Goal: Information Seeking & Learning: Learn about a topic

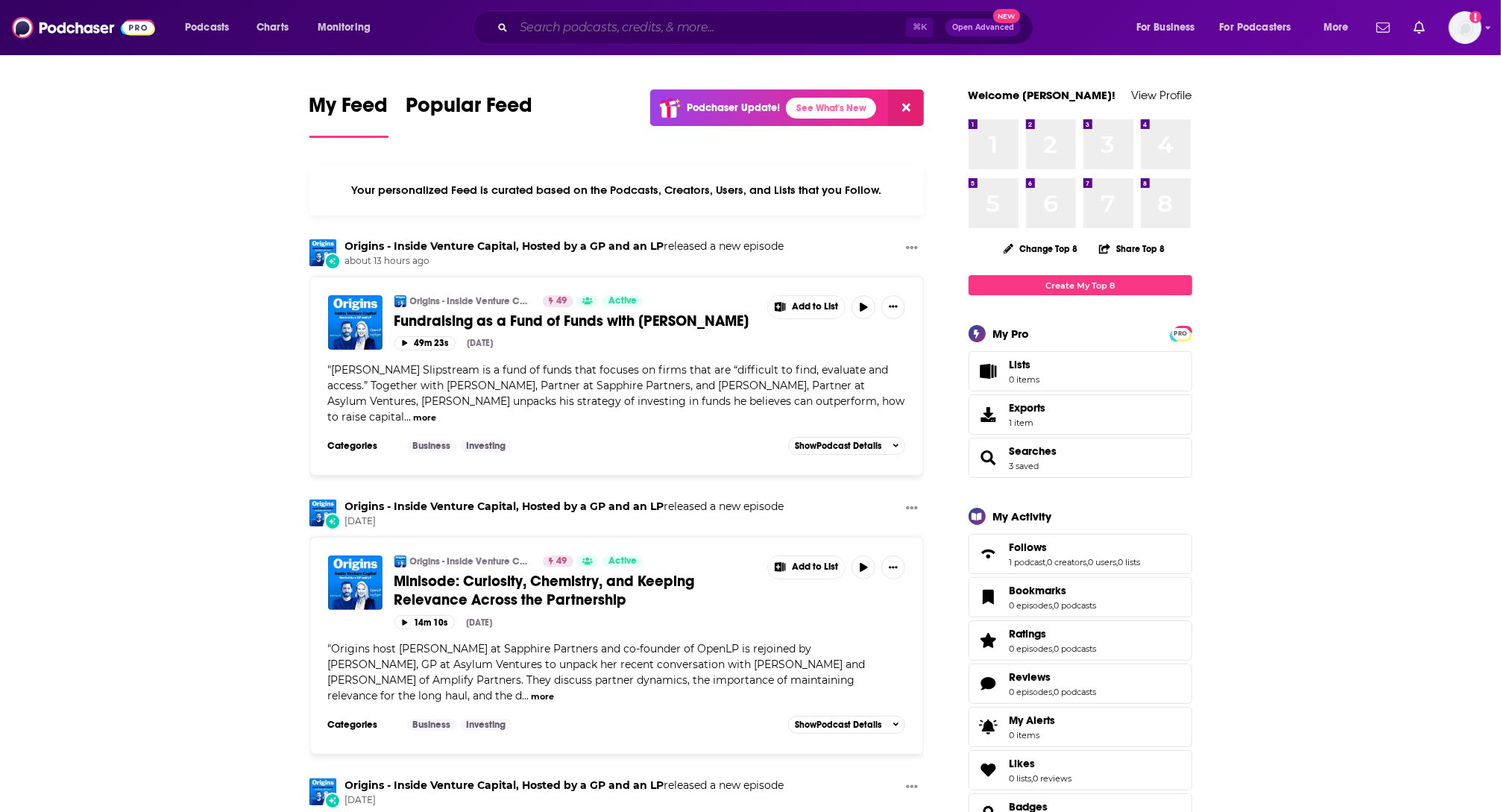
click at [852, 17] on input "Search podcasts, credits, & more..." at bounding box center [710, 27] width 393 height 24
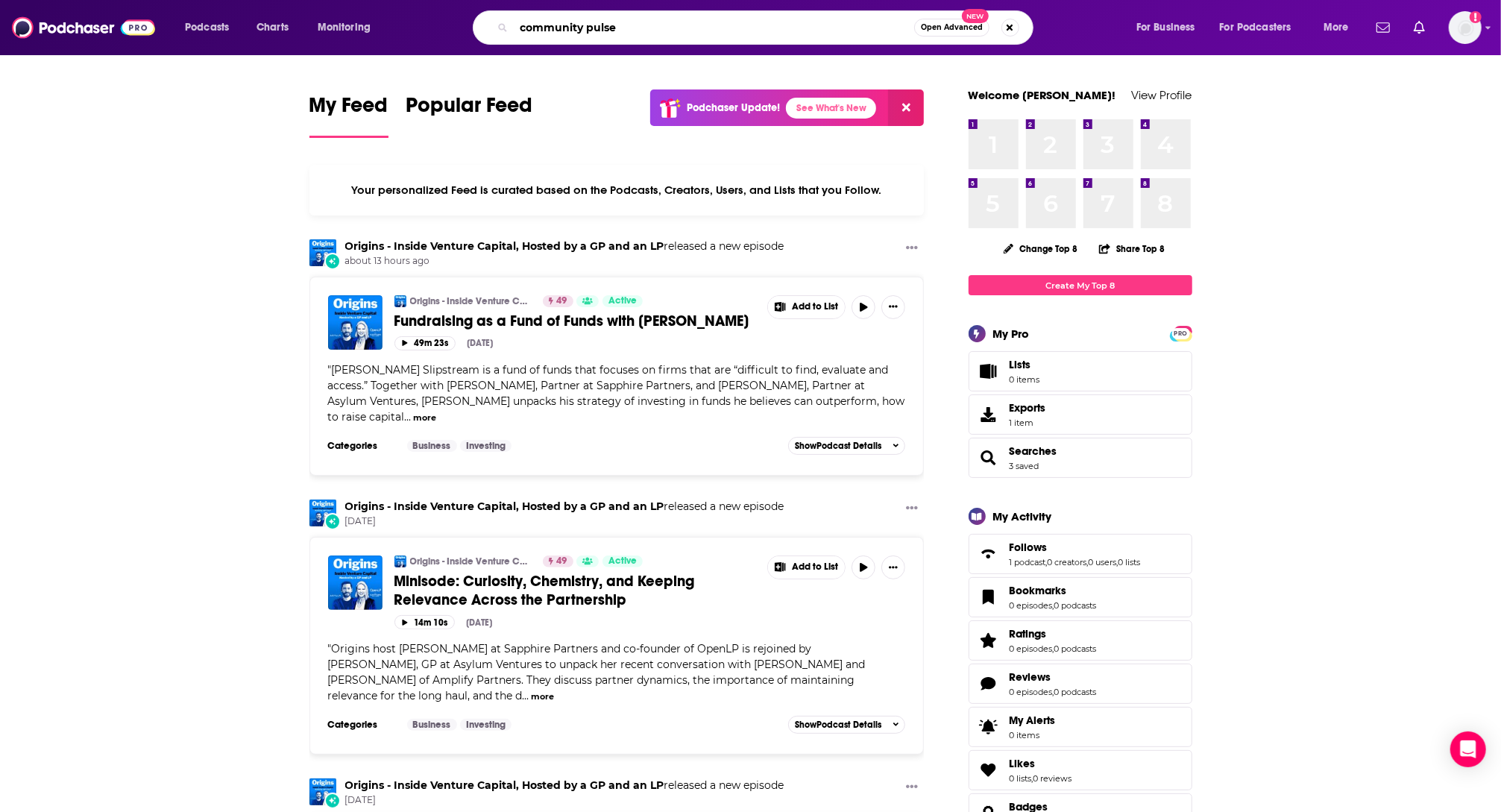
type input "community pulse"
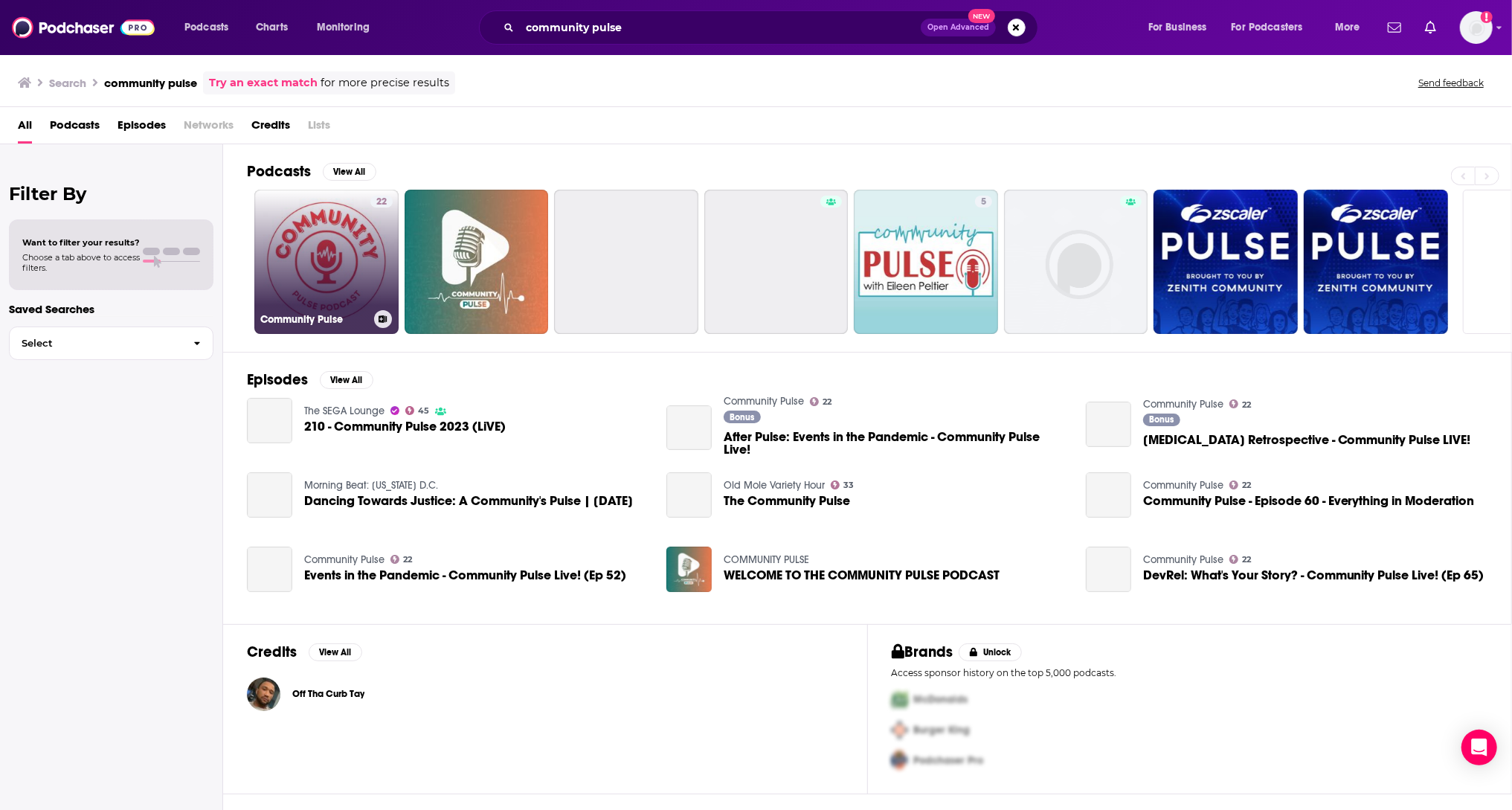
click at [368, 252] on link "22 Community Pulse" at bounding box center [326, 262] width 144 height 144
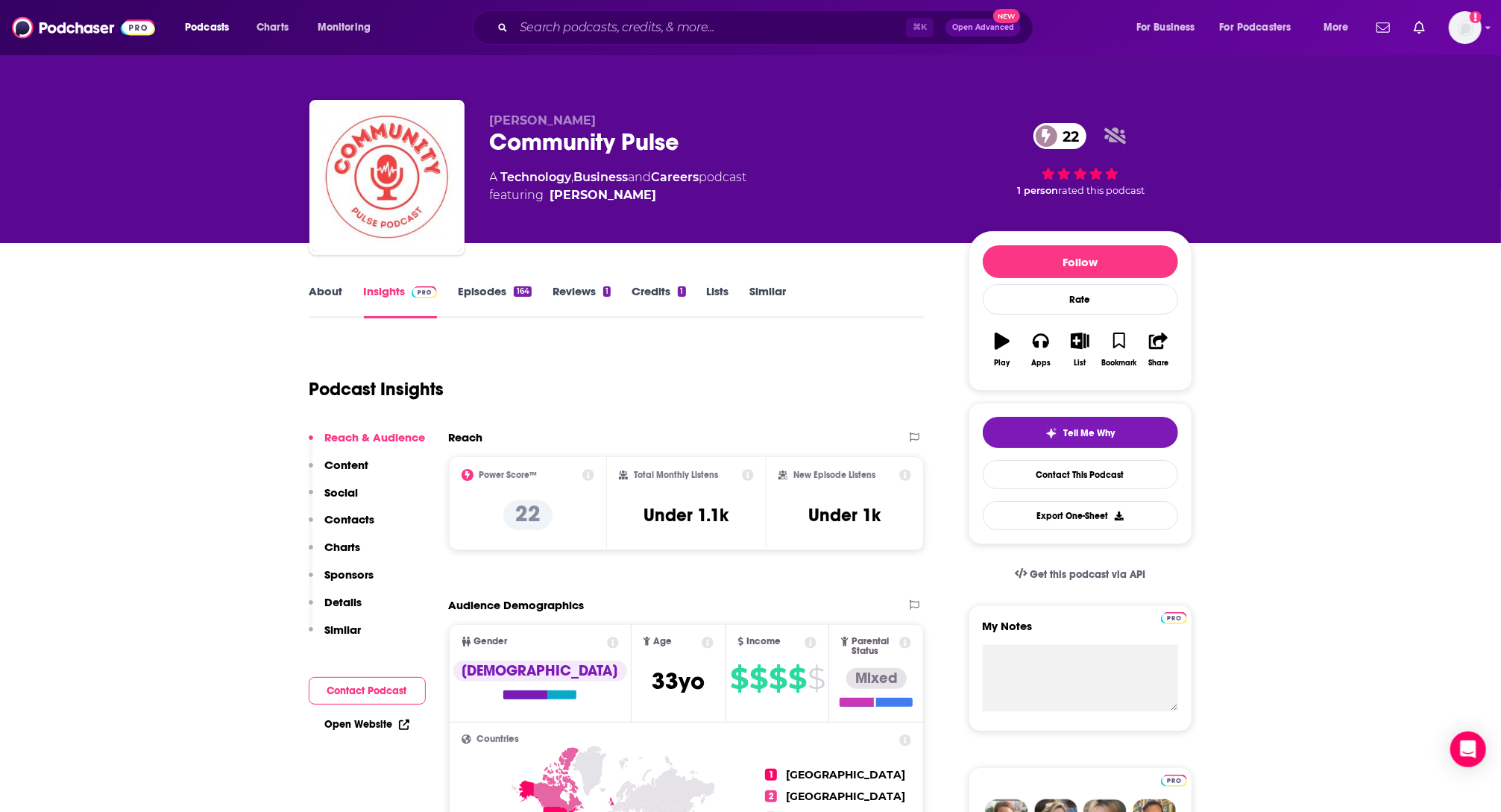
click at [486, 298] on link "Episodes 164" at bounding box center [495, 301] width 73 height 35
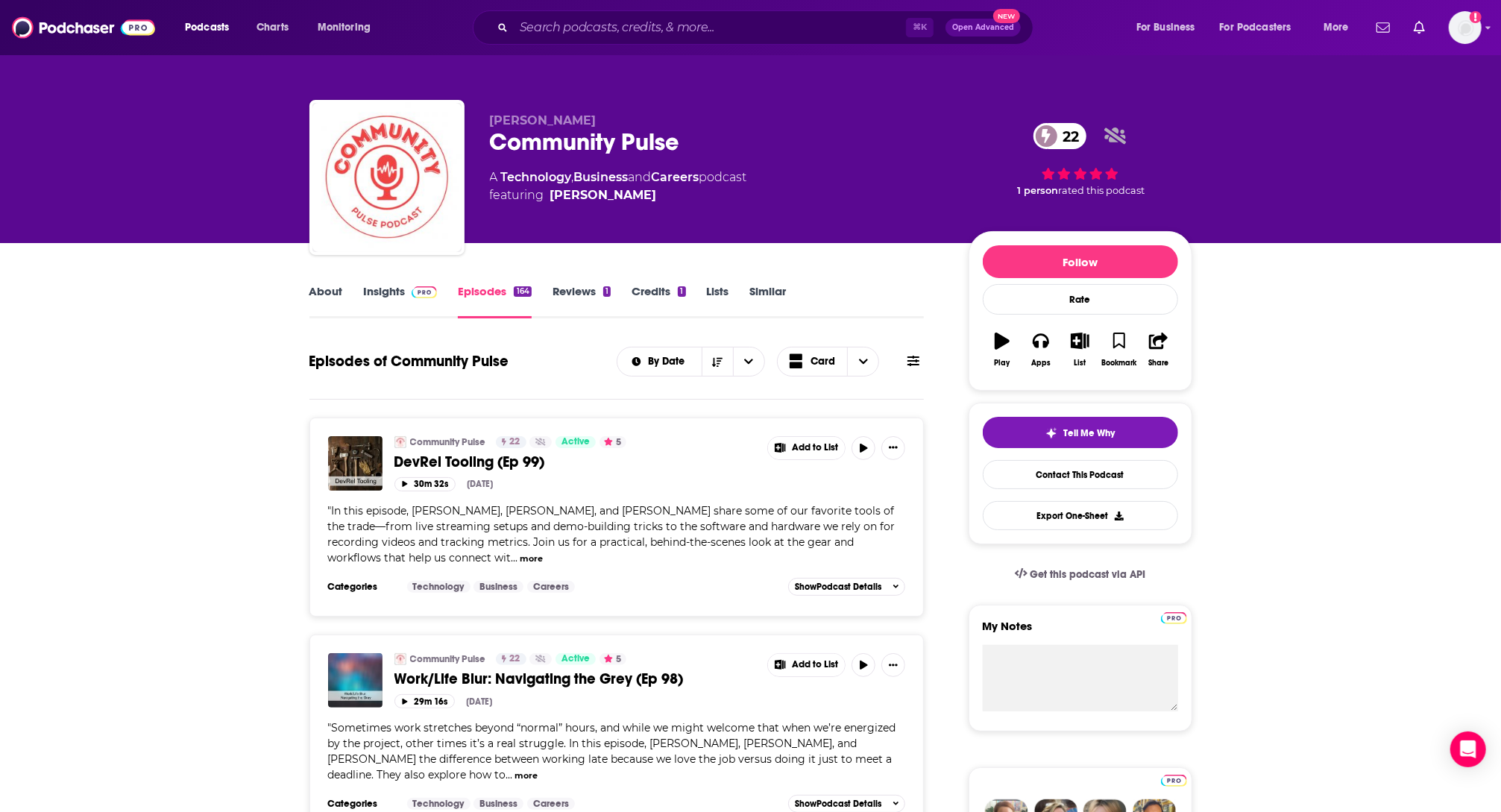
click at [320, 299] on link "About" at bounding box center [326, 301] width 34 height 35
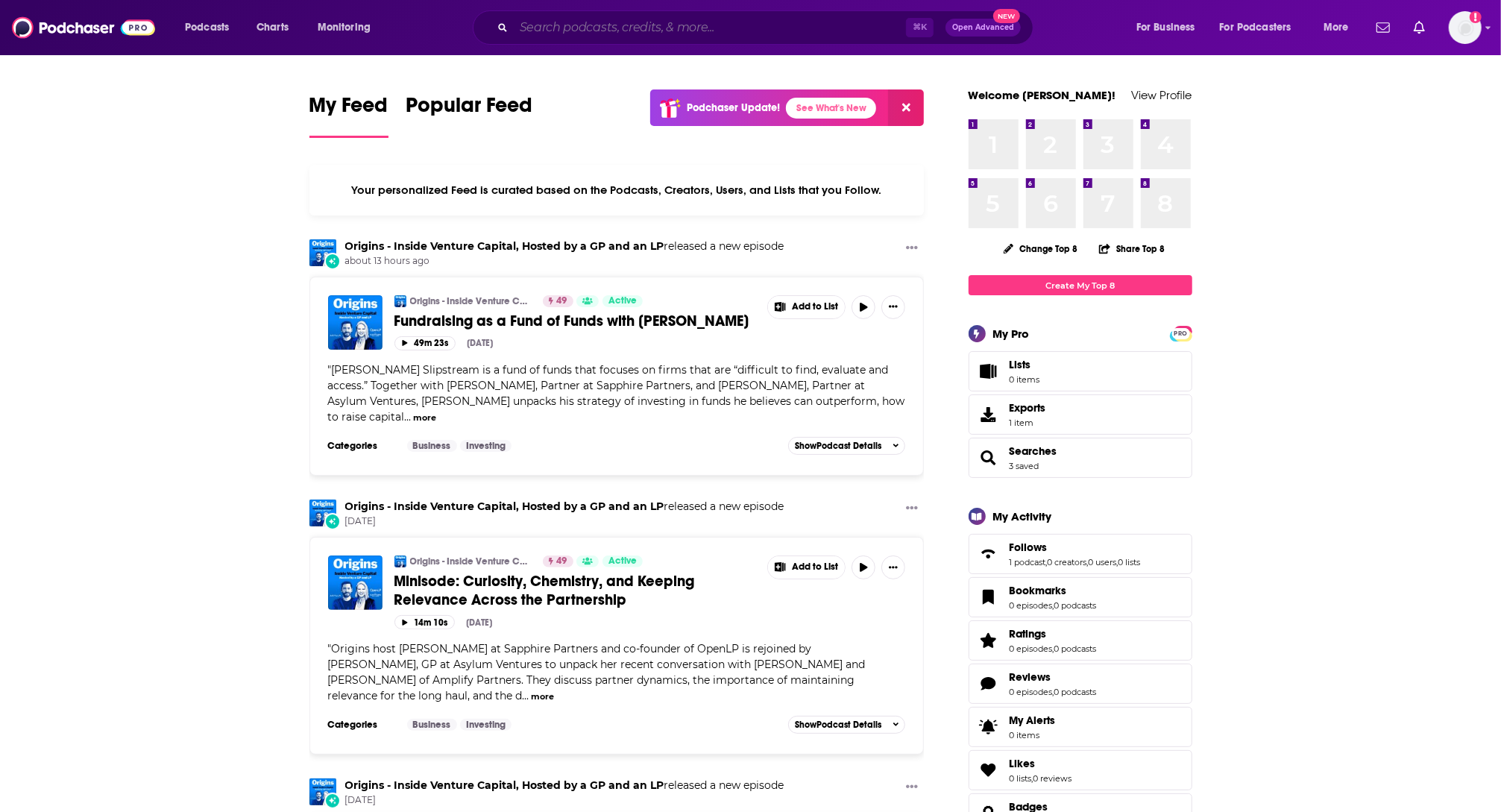
click at [678, 26] on input "Search podcasts, credits, & more..." at bounding box center [710, 27] width 393 height 24
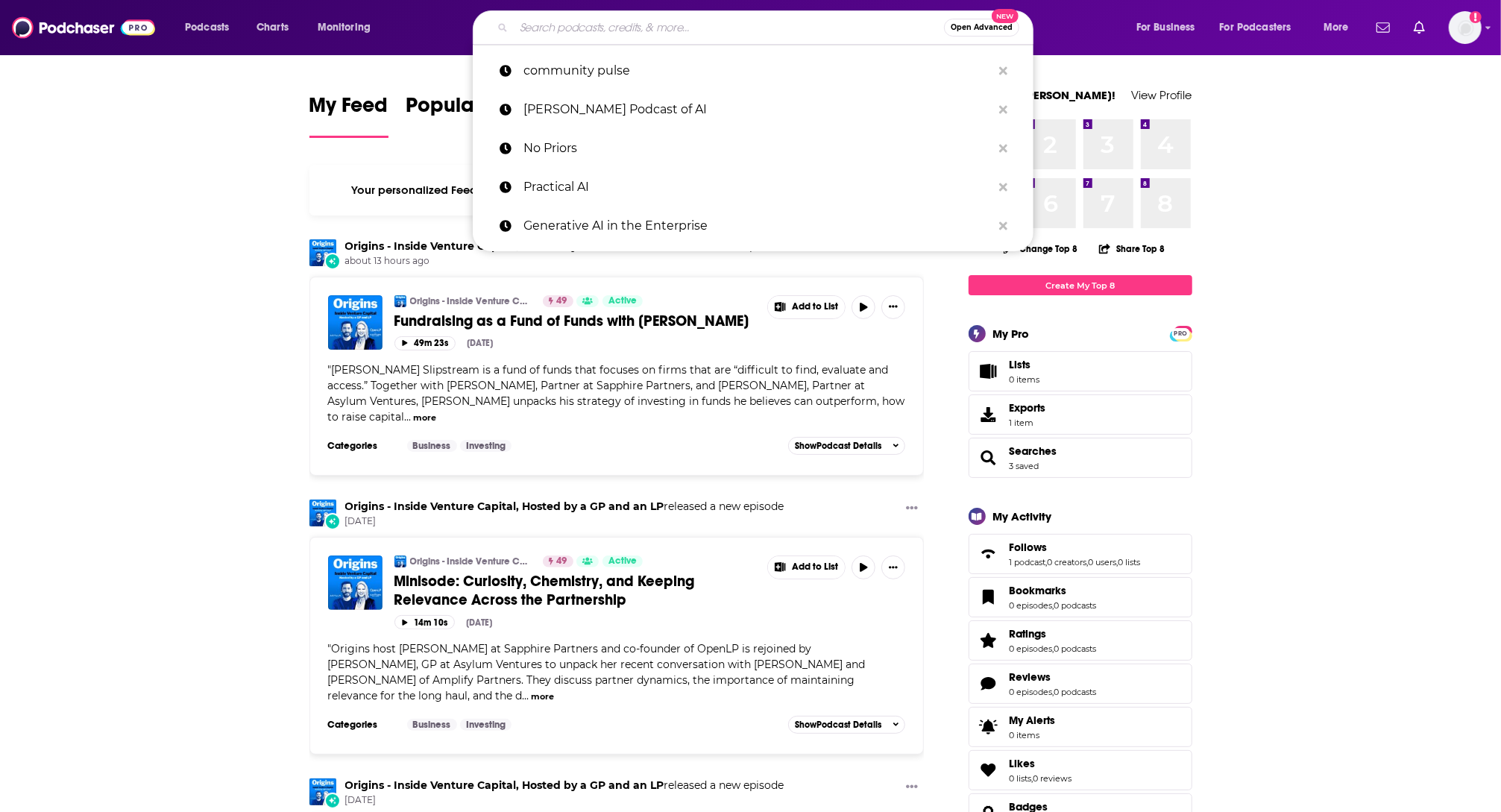
paste input "DevRelChat"
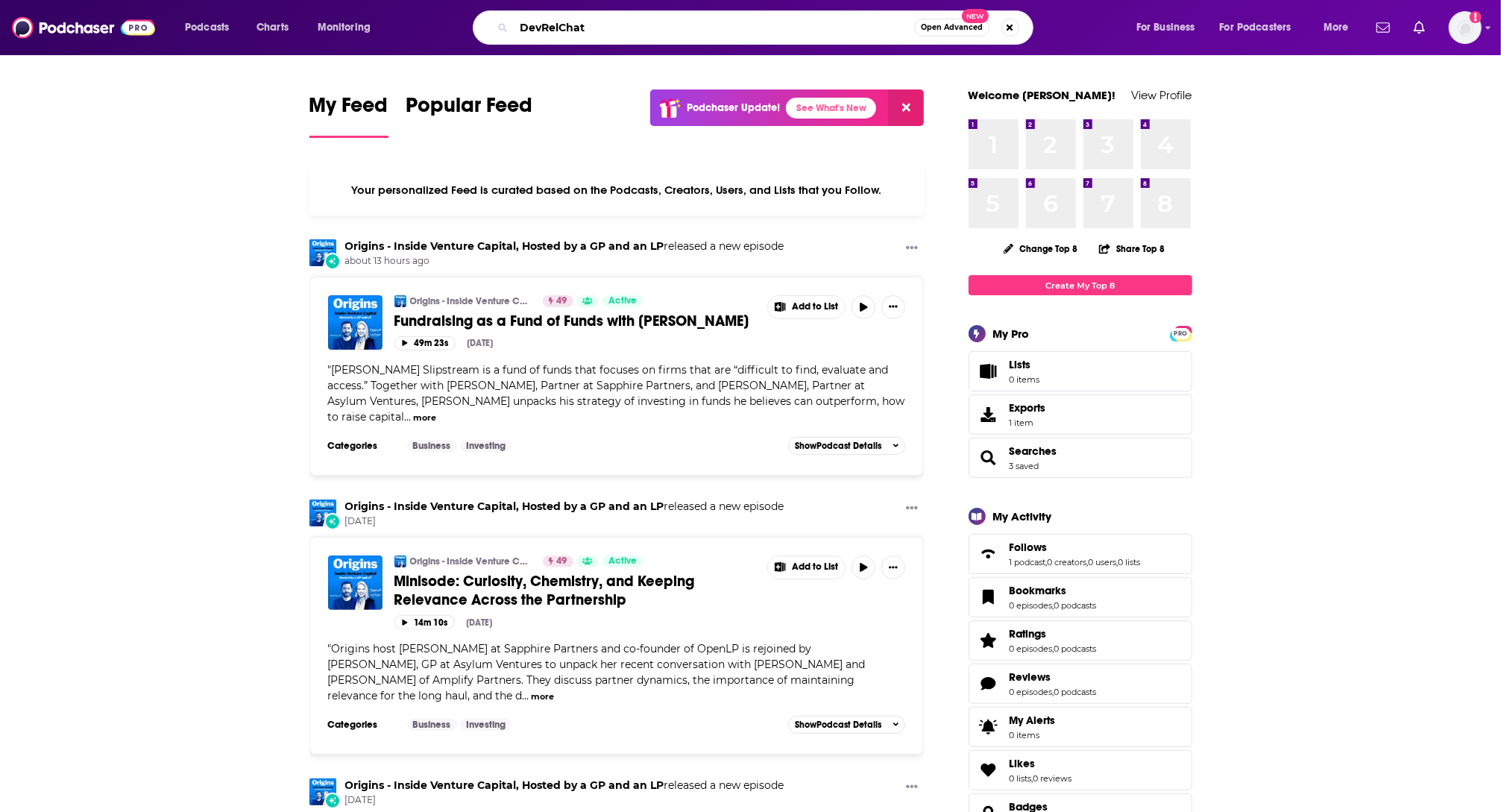
type input "DevRelChat"
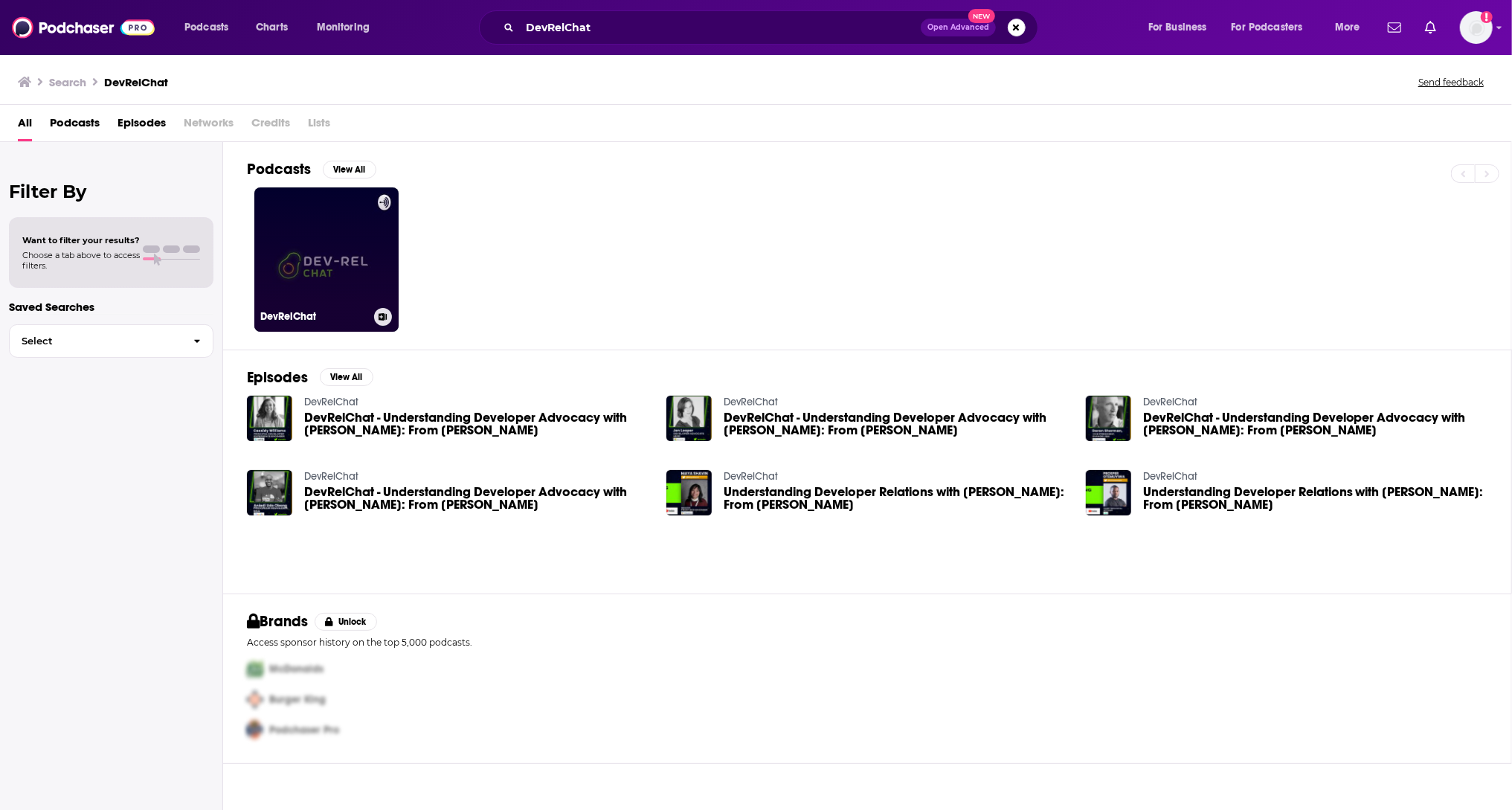
click at [333, 252] on link "DevRelChat" at bounding box center [326, 260] width 144 height 144
